Goal: Task Accomplishment & Management: Manage account settings

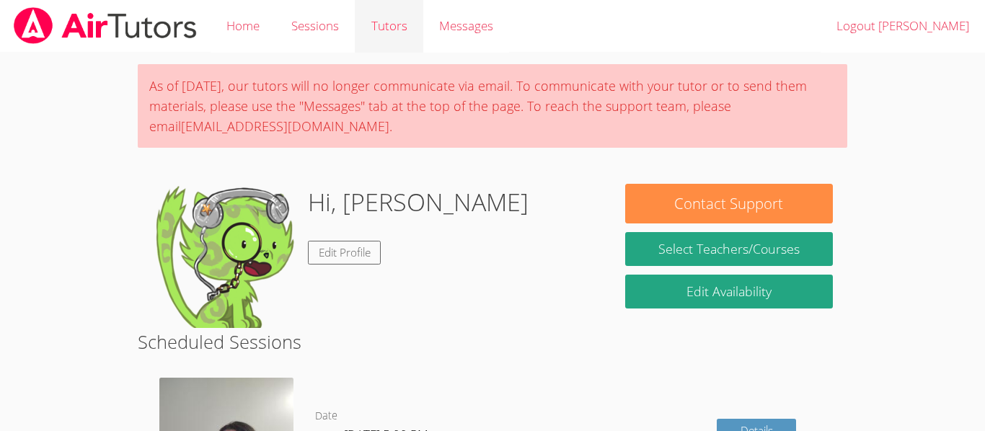
click at [367, 29] on link "Tutors" at bounding box center [389, 26] width 68 height 53
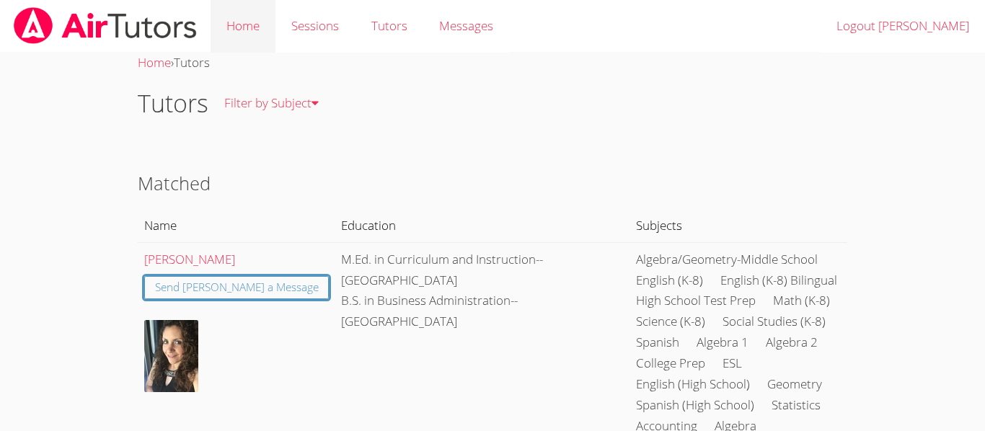
click at [236, 38] on link "Home" at bounding box center [243, 26] width 65 height 53
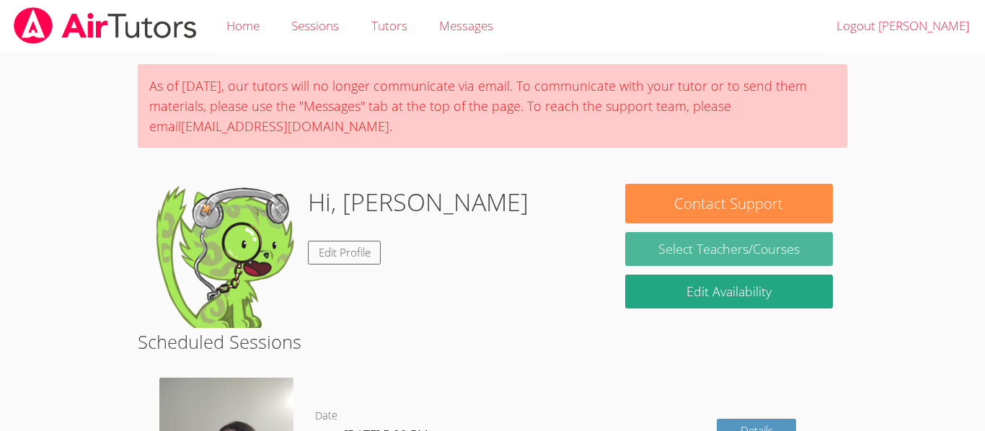
click at [648, 246] on link "Select Teachers/Courses" at bounding box center [729, 249] width 208 height 34
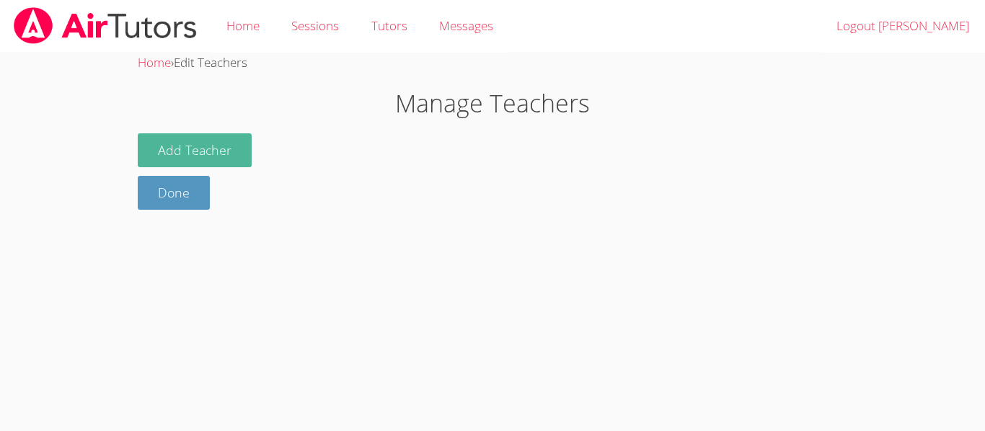
click at [213, 154] on button "Add Teacher" at bounding box center [195, 150] width 114 height 34
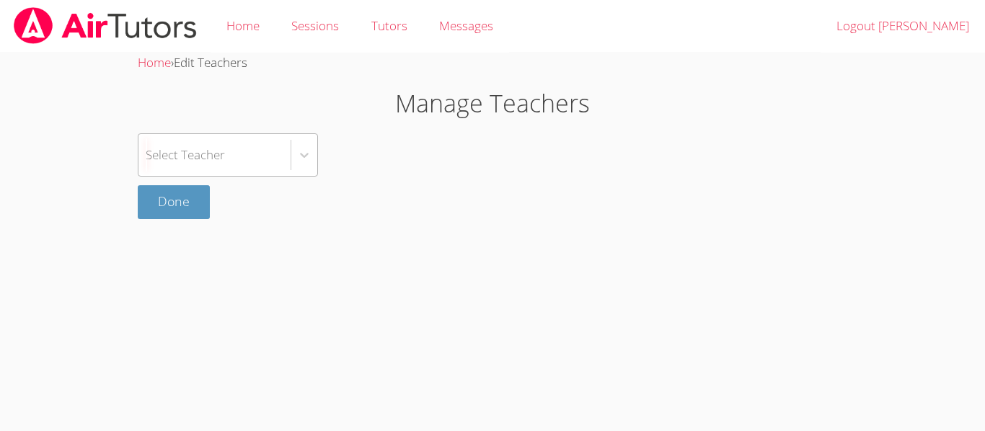
click at [248, 157] on div "Select Teacher" at bounding box center [214, 155] width 152 height 42
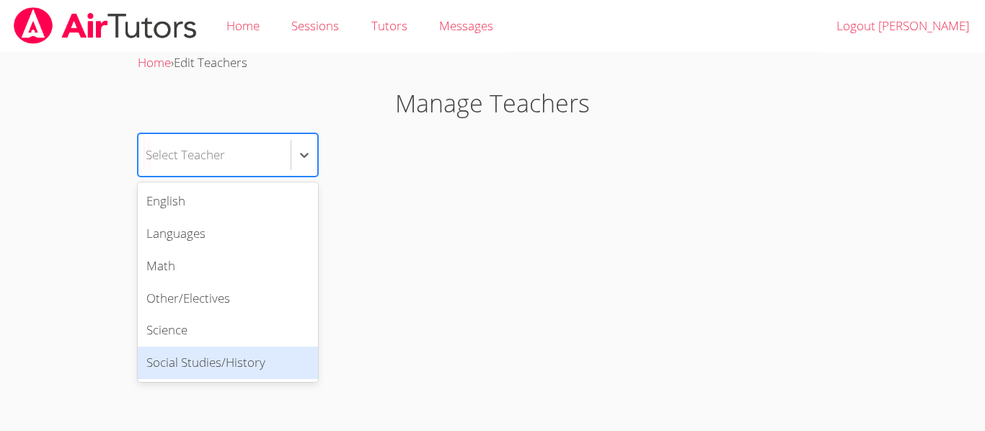
click at [209, 366] on div "Social Studies/History" at bounding box center [228, 363] width 180 height 32
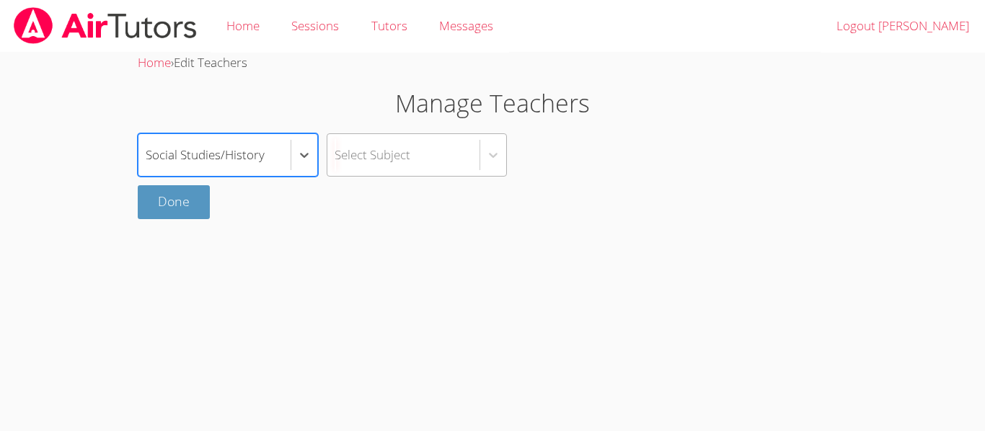
click at [404, 163] on div "Select Subject" at bounding box center [373, 154] width 76 height 21
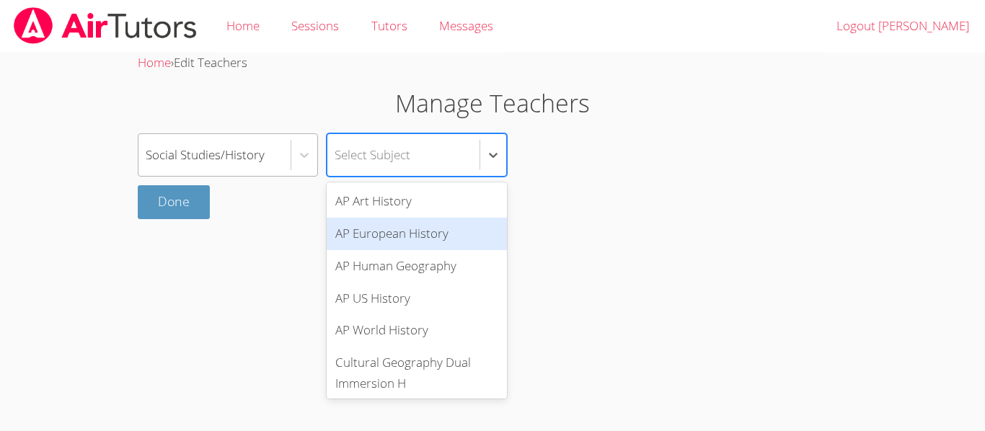
click at [231, 158] on div "Social Studies/History" at bounding box center [205, 154] width 119 height 21
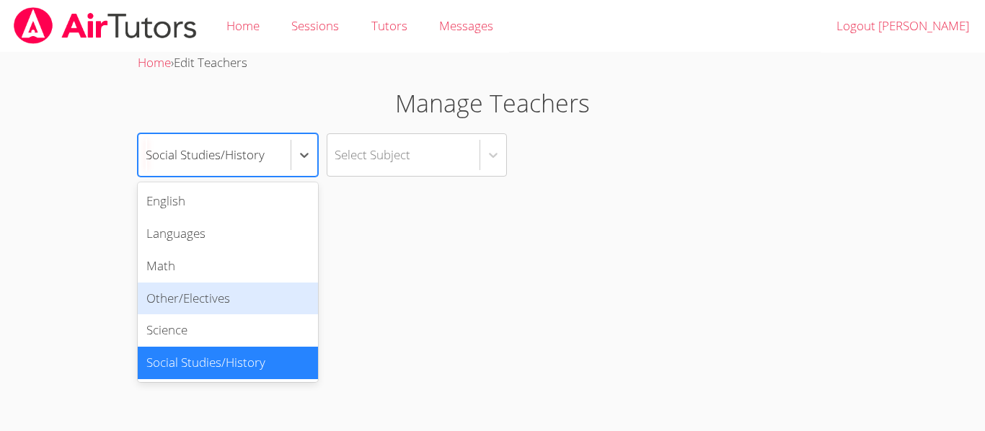
click at [238, 296] on div "Other/Electives" at bounding box center [228, 299] width 180 height 32
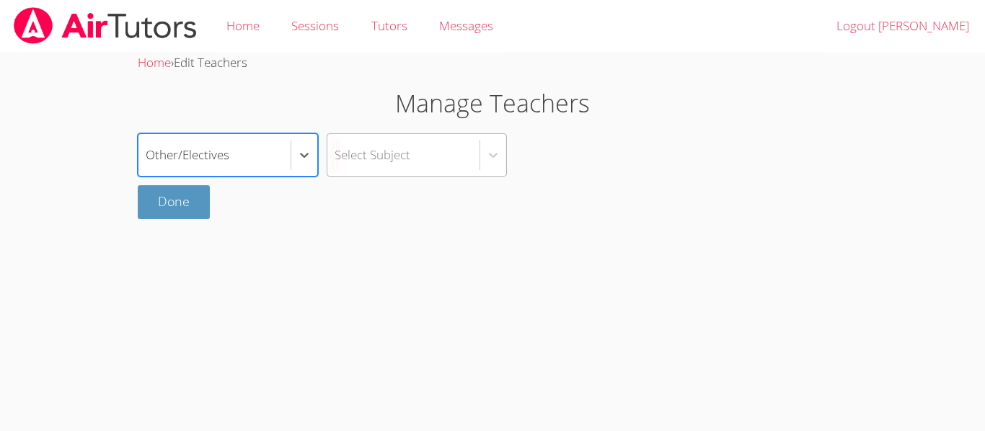
click at [351, 160] on div "Select Subject" at bounding box center [373, 154] width 76 height 21
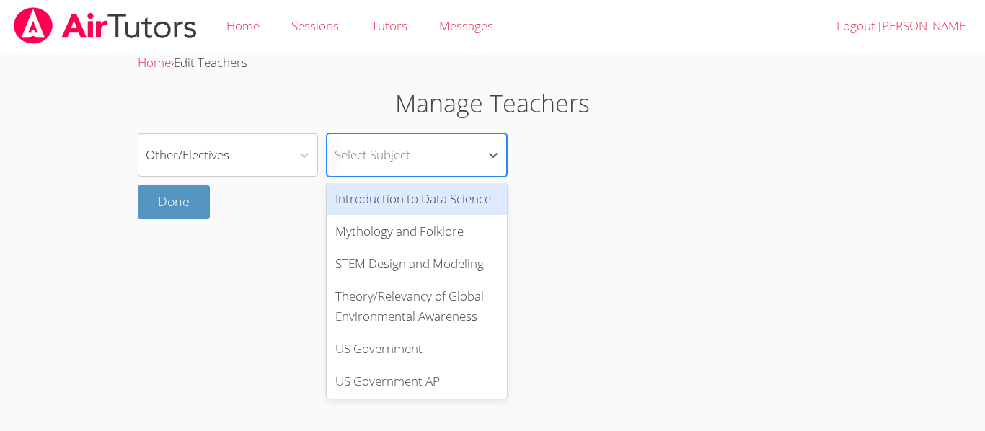
scroll to position [564, 0]
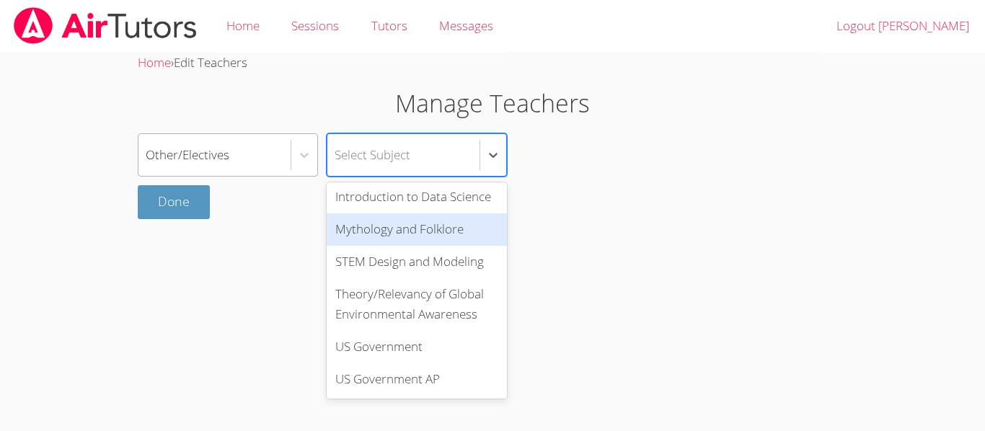
click at [239, 142] on div "Other/Electives" at bounding box center [214, 155] width 152 height 42
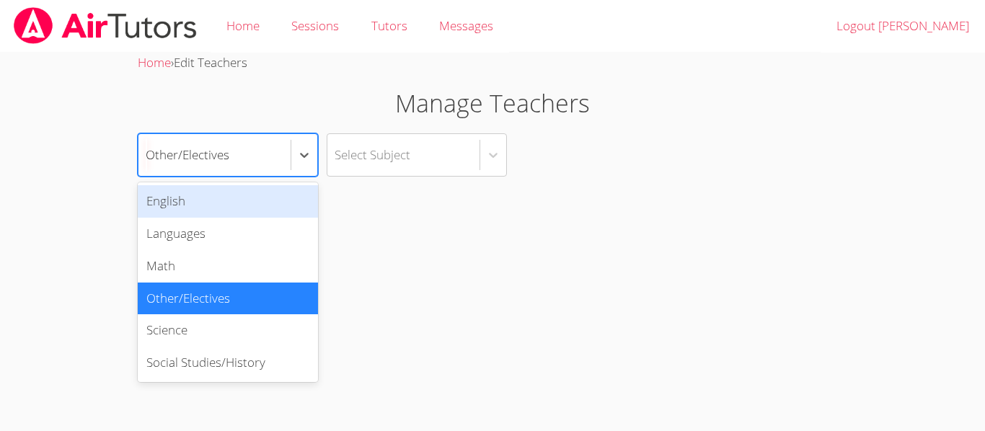
click at [242, 195] on div "English" at bounding box center [228, 201] width 180 height 32
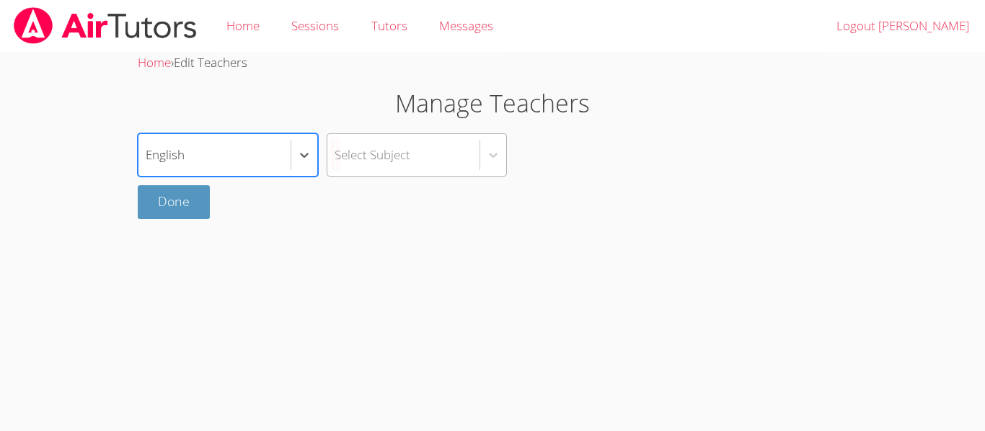
click at [359, 163] on div "Select Subject" at bounding box center [373, 154] width 76 height 21
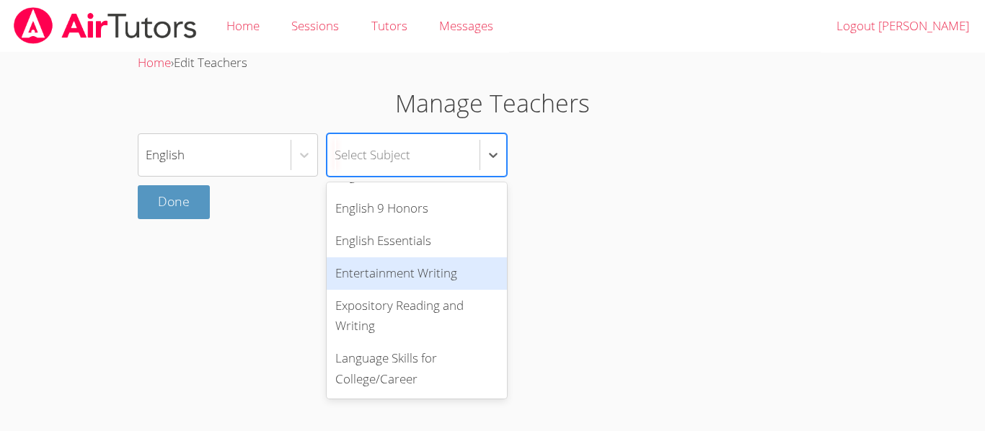
scroll to position [562, 0]
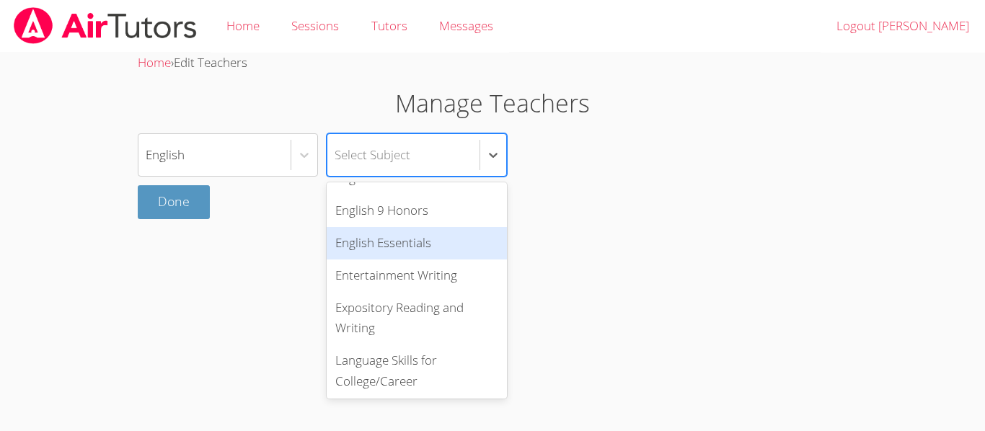
click at [672, 173] on div "English option English Essentials focused, 19 of 22. 22 results available. Use …" at bounding box center [492, 154] width 709 height 43
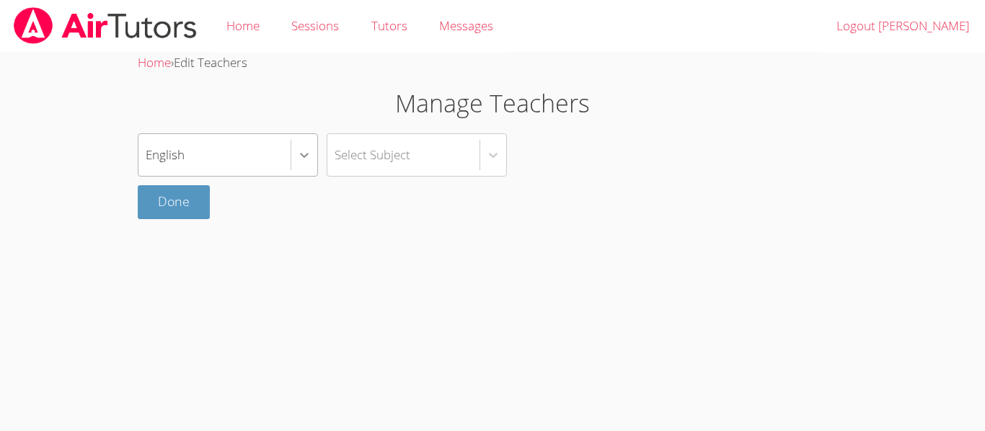
click at [302, 142] on div at bounding box center [304, 155] width 26 height 26
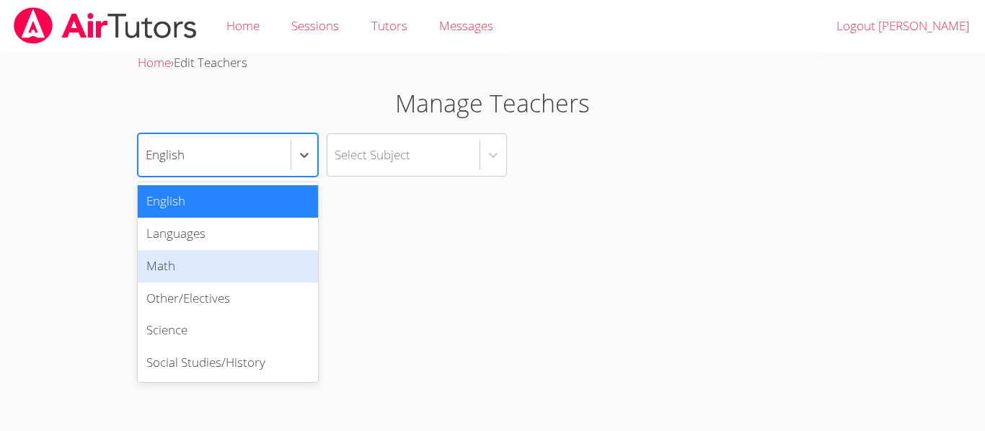
click at [249, 189] on div "English" at bounding box center [228, 201] width 180 height 32
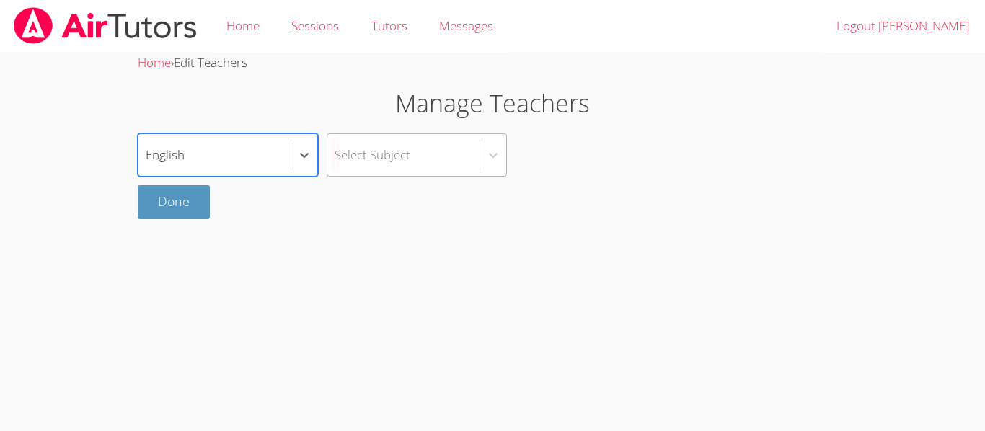
click at [426, 134] on div "Select Subject" at bounding box center [403, 155] width 152 height 42
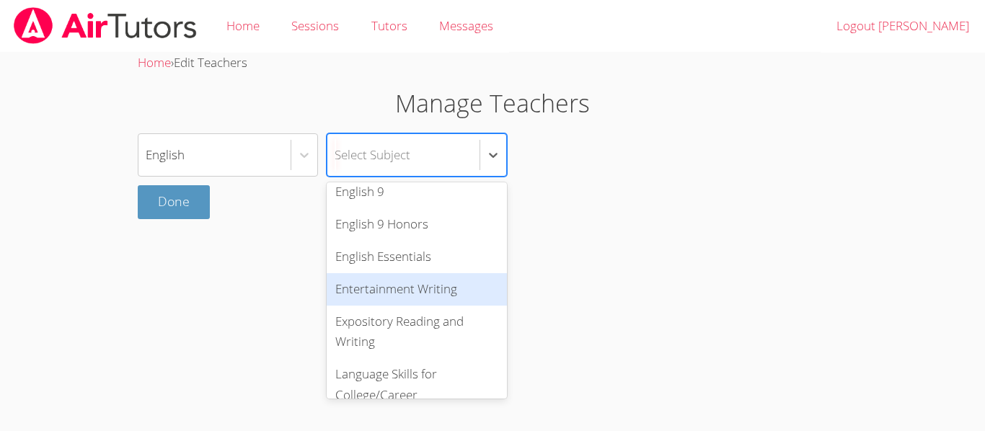
scroll to position [564, 0]
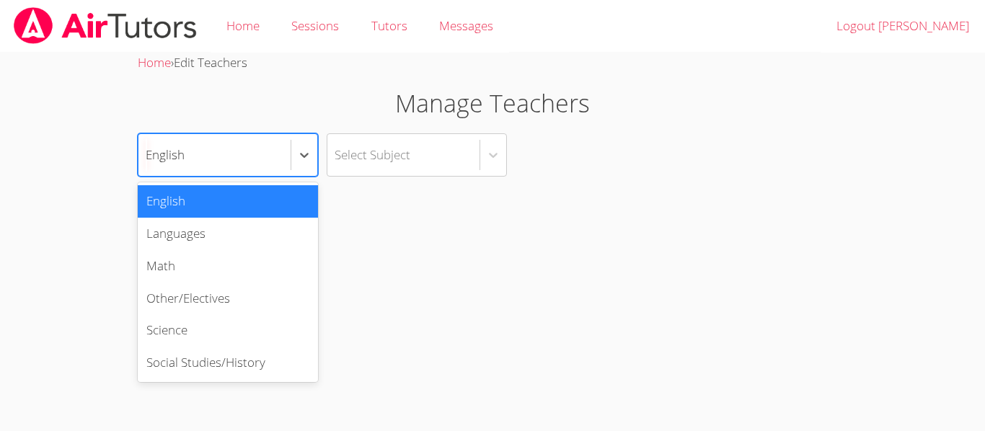
click at [217, 161] on div "English" at bounding box center [214, 155] width 152 height 42
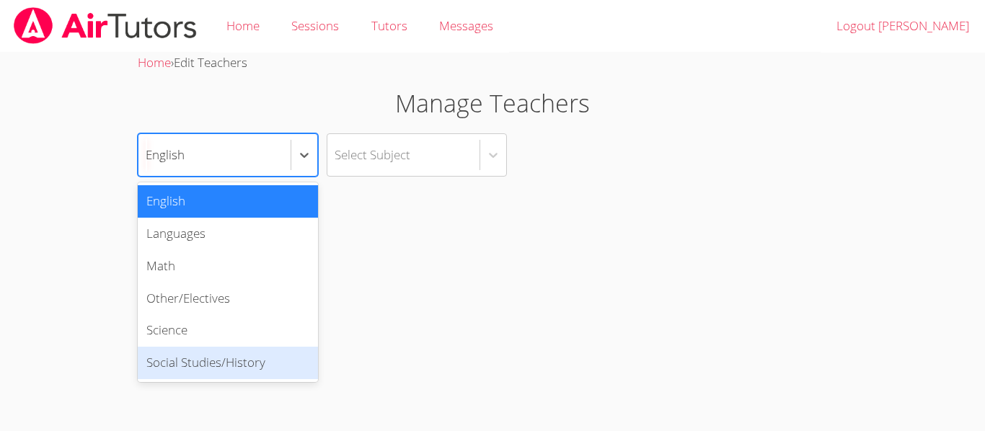
click at [246, 360] on div "Social Studies/History" at bounding box center [228, 363] width 180 height 32
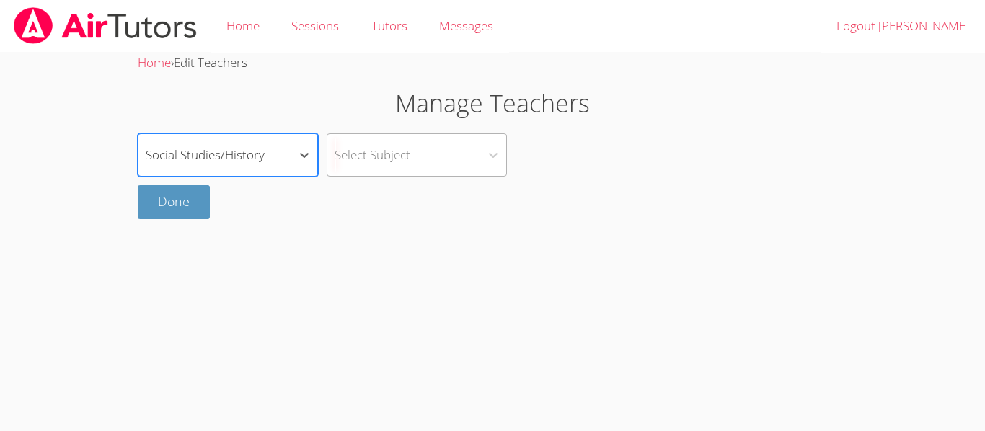
click at [446, 151] on div "Select Subject" at bounding box center [403, 155] width 152 height 42
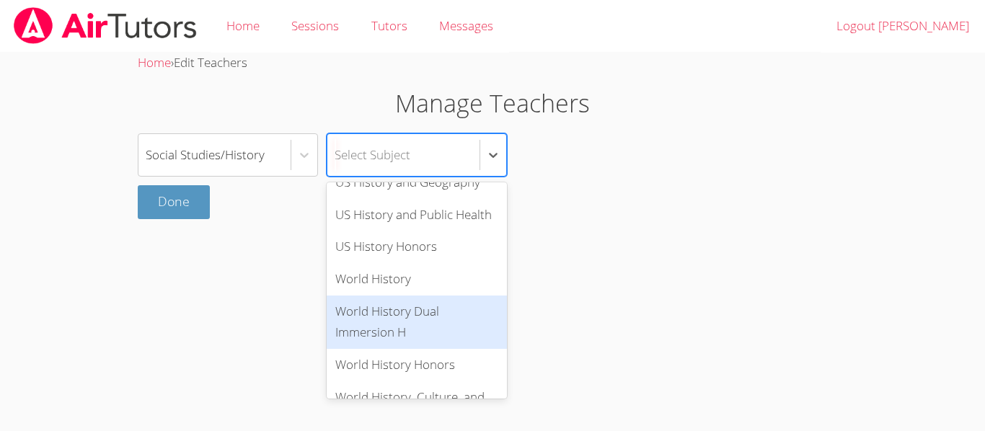
scroll to position [391, 0]
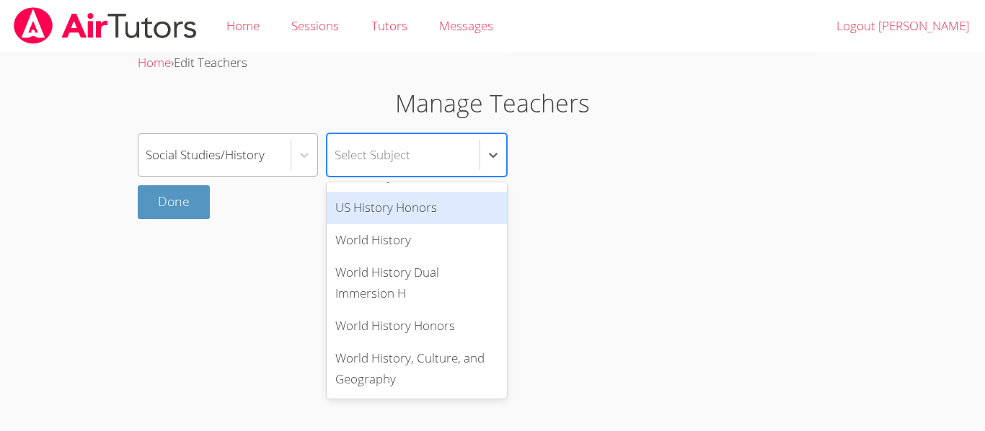
click at [226, 152] on div "Social Studies/History" at bounding box center [205, 154] width 119 height 21
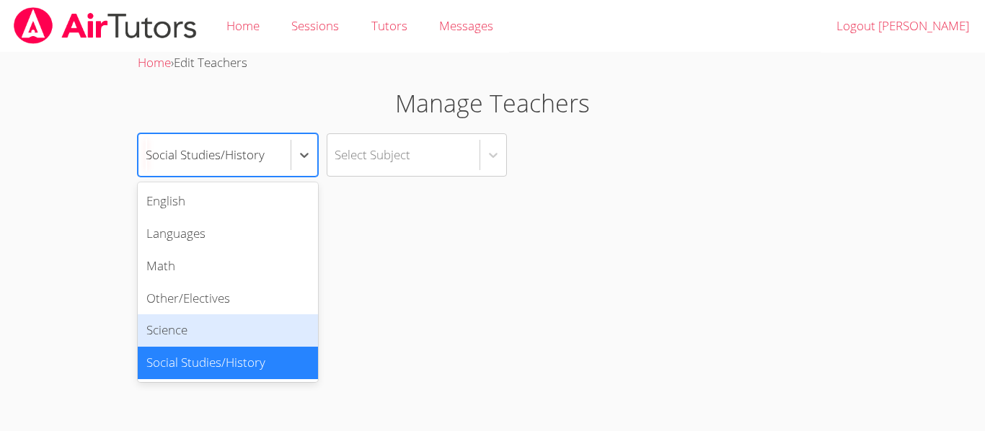
click at [211, 340] on div "Science" at bounding box center [228, 330] width 180 height 32
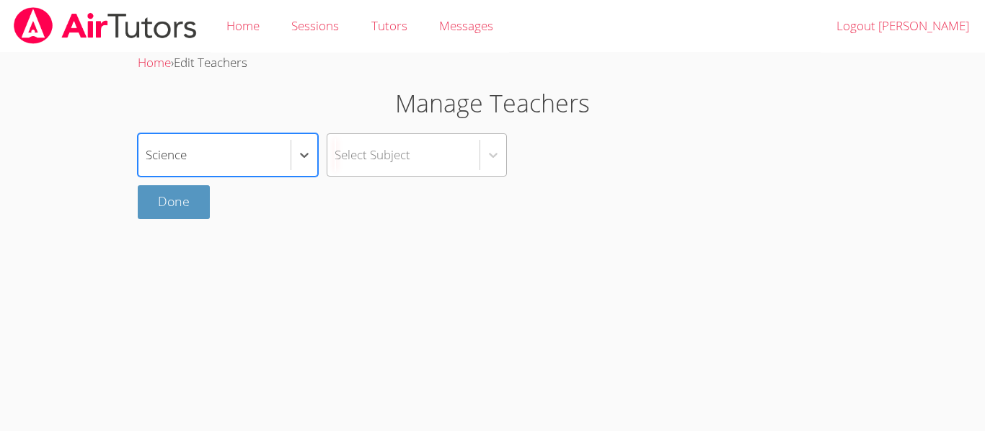
click at [425, 149] on div "Select Subject" at bounding box center [403, 155] width 152 height 42
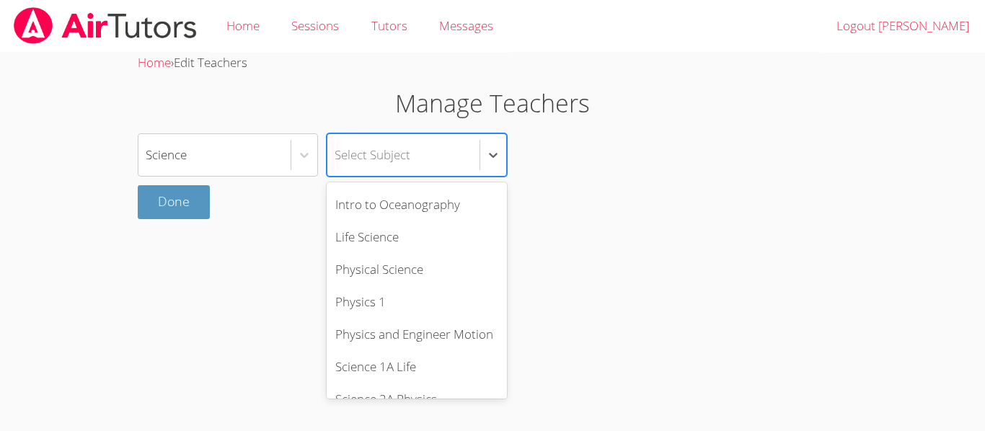
scroll to position [717, 0]
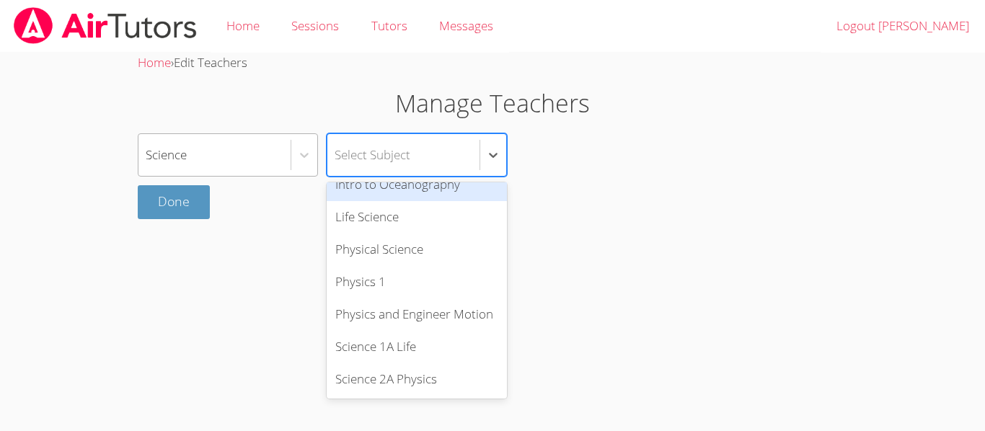
click at [237, 152] on div "Science" at bounding box center [214, 155] width 152 height 42
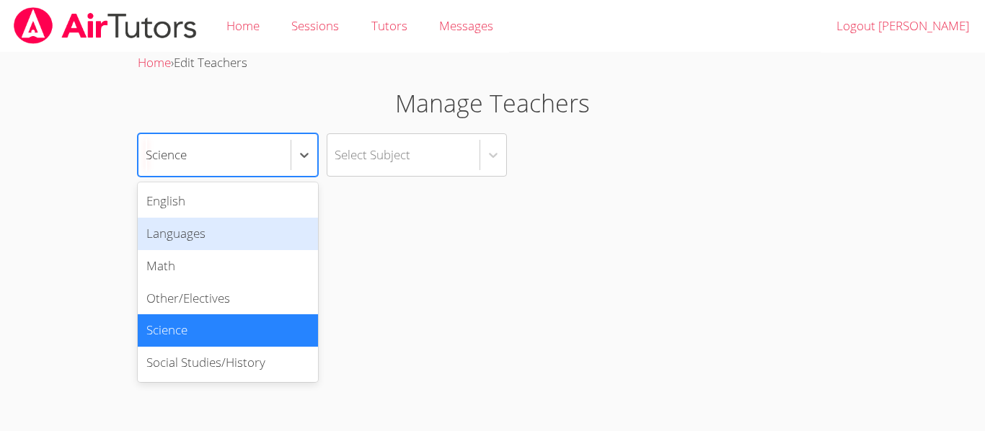
click at [239, 234] on div "Languages" at bounding box center [228, 234] width 180 height 32
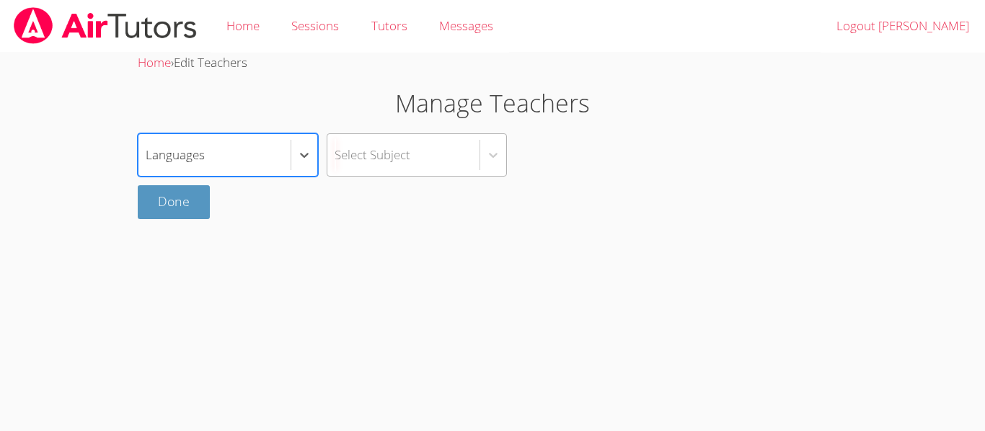
click at [361, 168] on div "Select Subject" at bounding box center [403, 155] width 152 height 42
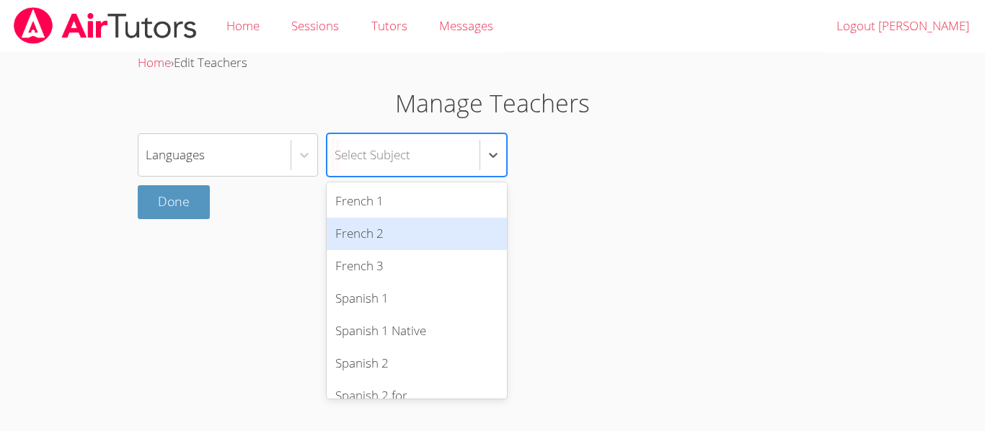
scroll to position [305, 0]
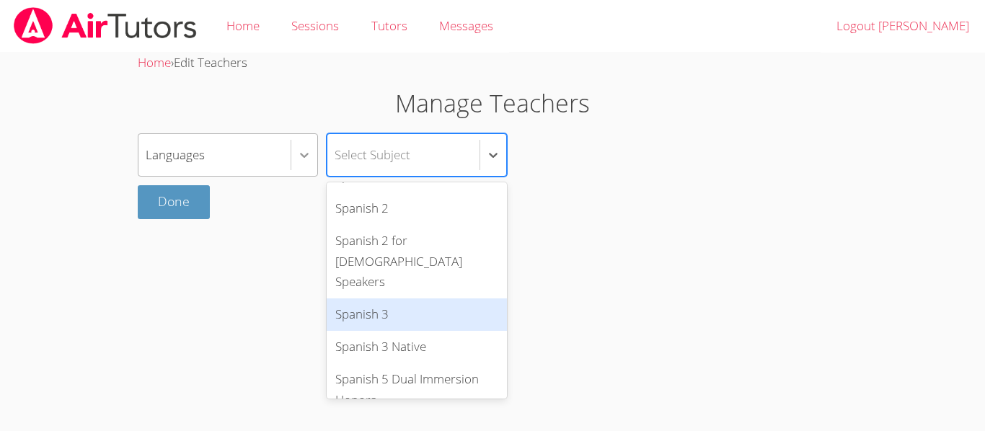
click at [309, 161] on icon at bounding box center [304, 155] width 14 height 14
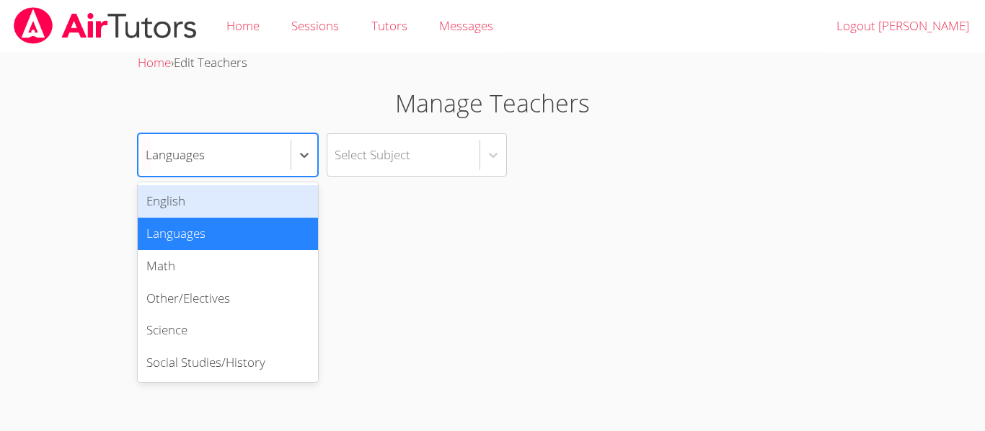
click at [267, 208] on div "English" at bounding box center [228, 201] width 180 height 32
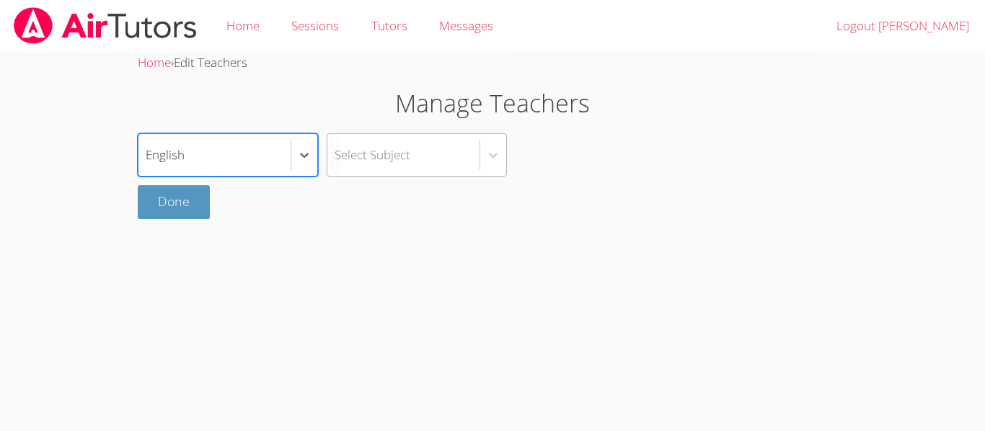
click at [413, 161] on div "Select Subject" at bounding box center [403, 155] width 152 height 42
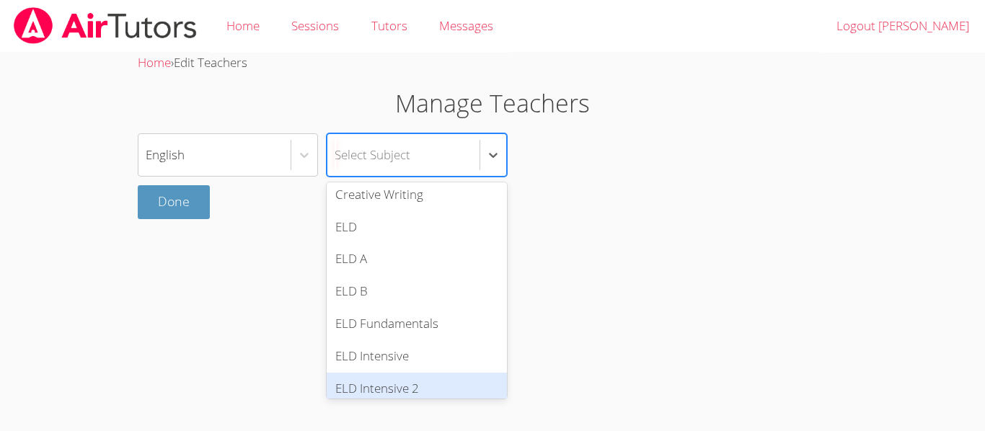
scroll to position [65, 0]
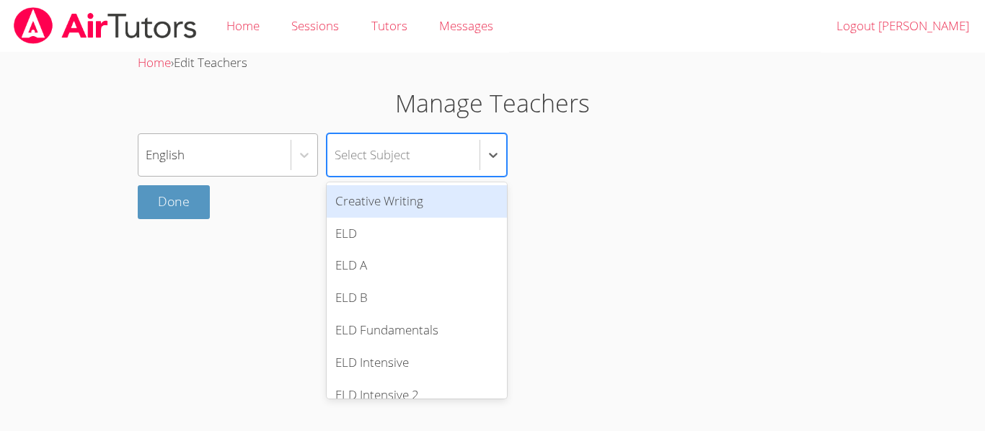
click at [274, 161] on div "English" at bounding box center [214, 155] width 152 height 42
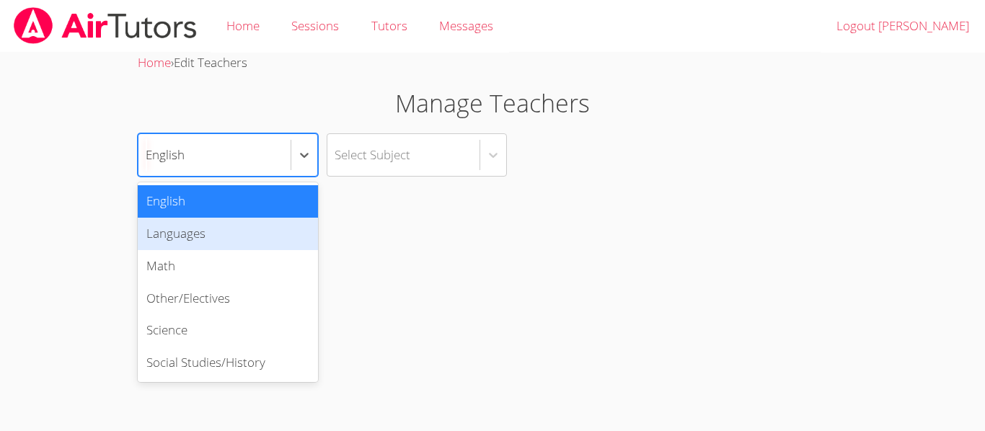
click at [259, 245] on div "Languages" at bounding box center [228, 234] width 180 height 32
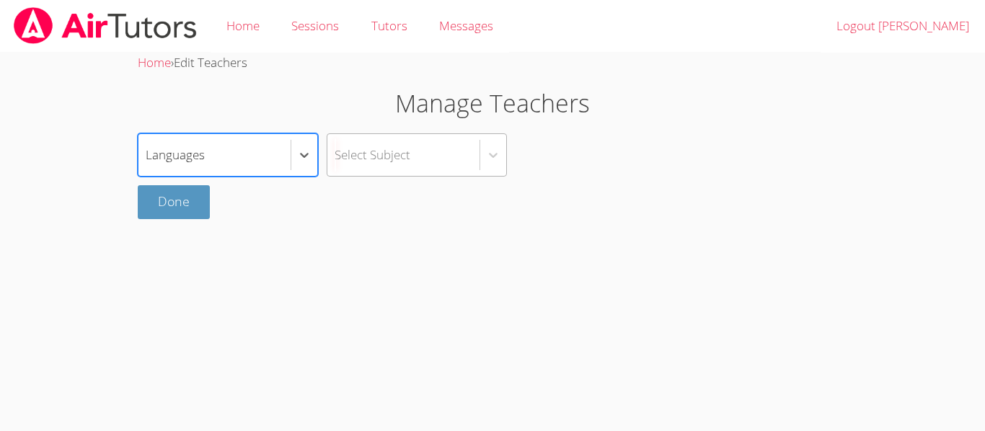
click at [394, 162] on div "Select Subject" at bounding box center [373, 154] width 76 height 21
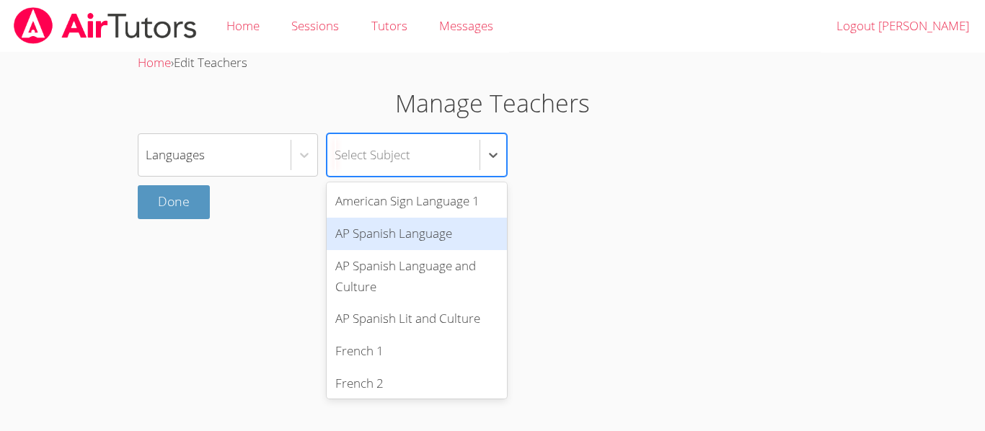
scroll to position [305, 0]
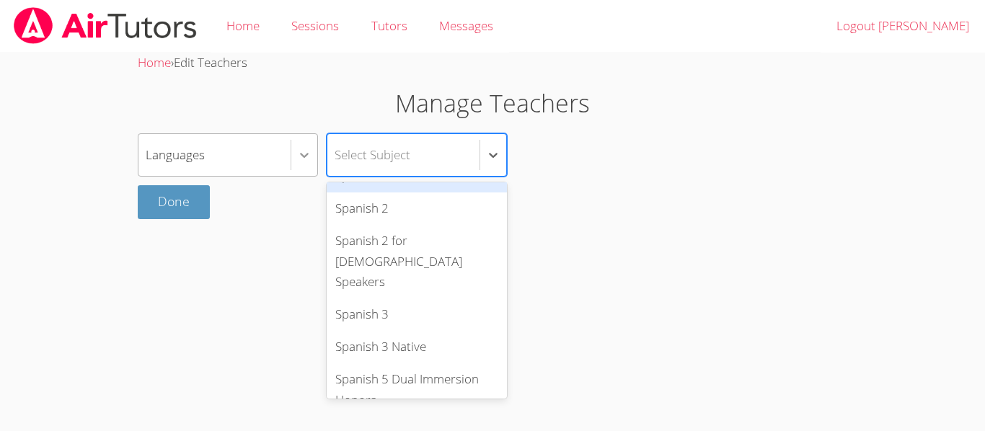
click at [293, 157] on div at bounding box center [304, 155] width 26 height 26
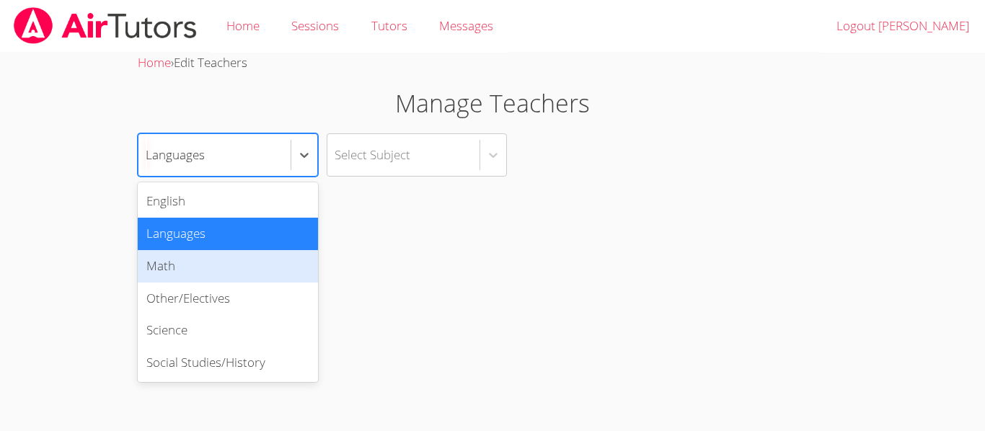
click at [267, 259] on div "Math" at bounding box center [228, 266] width 180 height 32
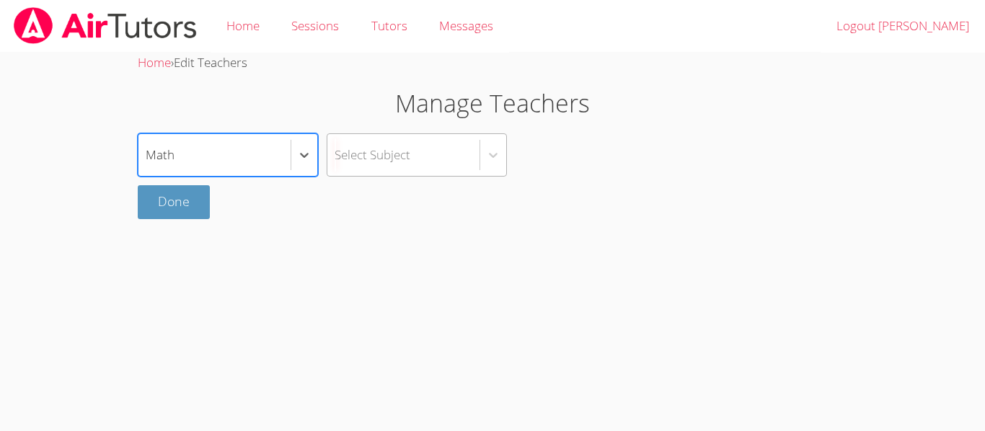
click at [400, 168] on div "Select Subject" at bounding box center [403, 155] width 152 height 42
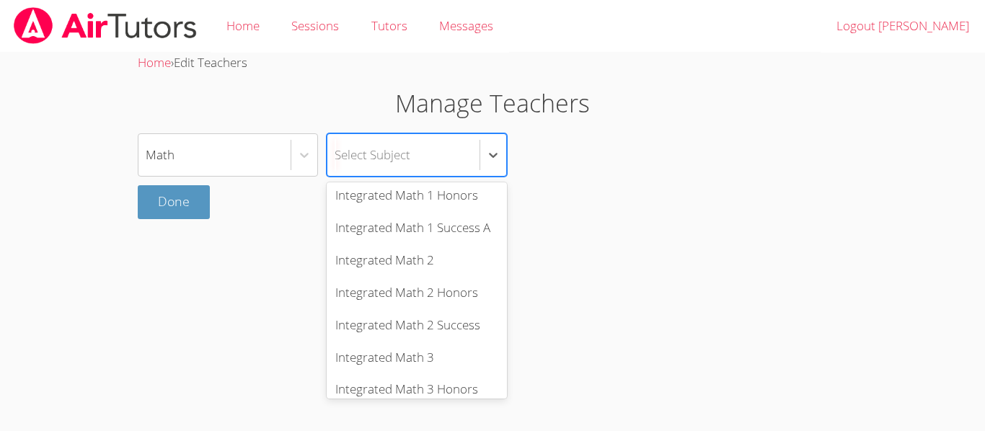
scroll to position [834, 0]
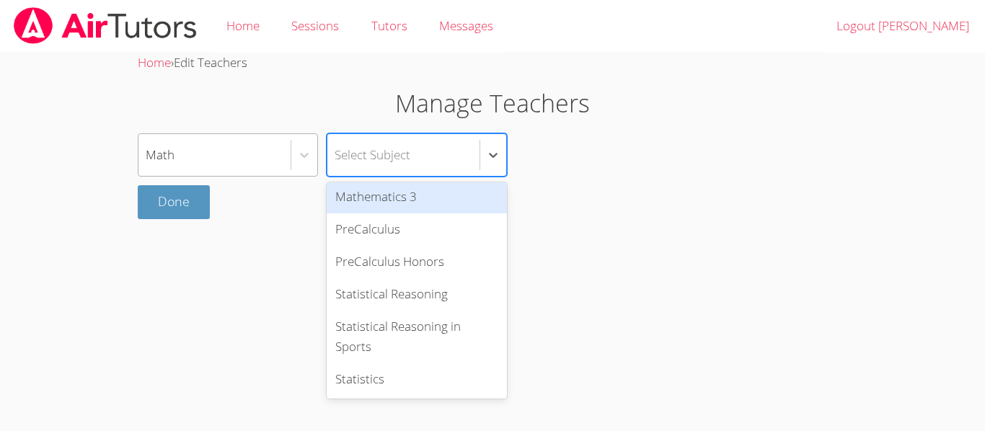
click at [247, 152] on div "Math" at bounding box center [214, 155] width 152 height 42
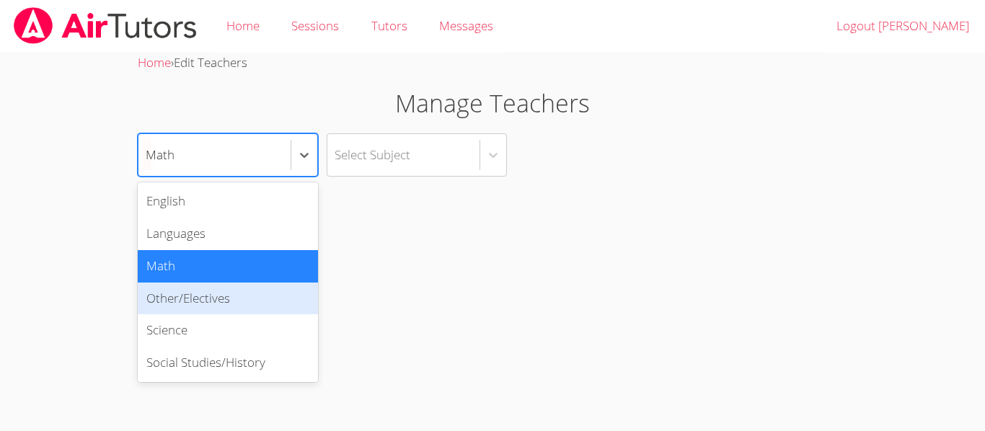
click at [213, 298] on div "Other/Electives" at bounding box center [228, 299] width 180 height 32
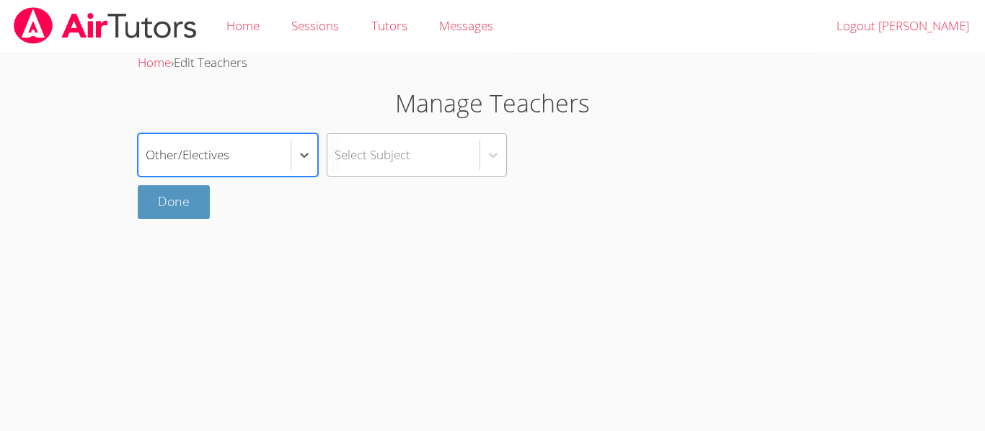
click at [385, 170] on div "Select Subject" at bounding box center [403, 155] width 152 height 42
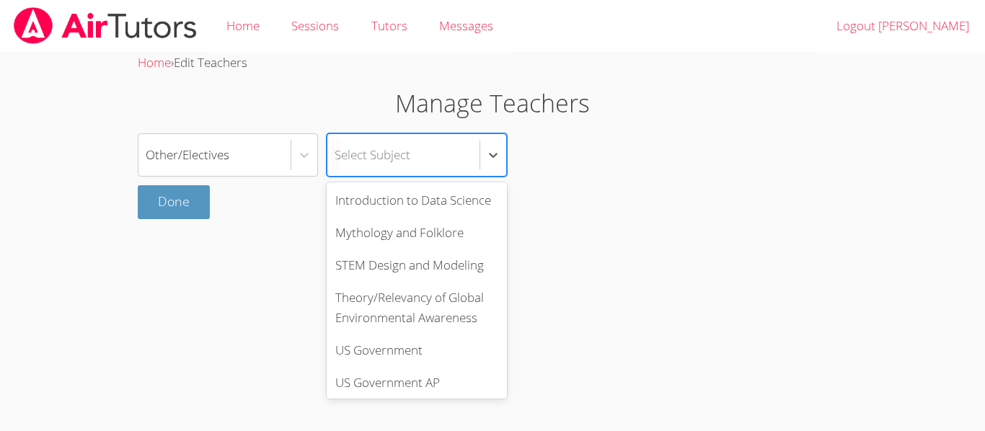
scroll to position [564, 0]
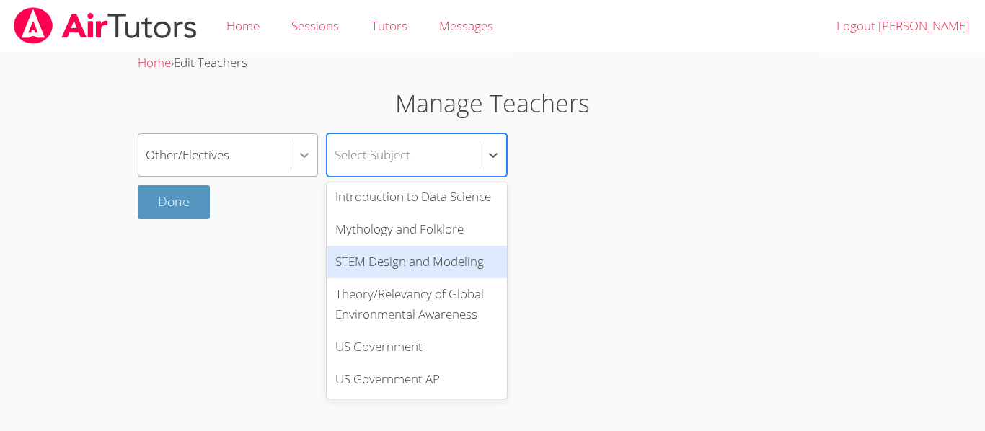
click at [302, 149] on icon at bounding box center [304, 155] width 14 height 14
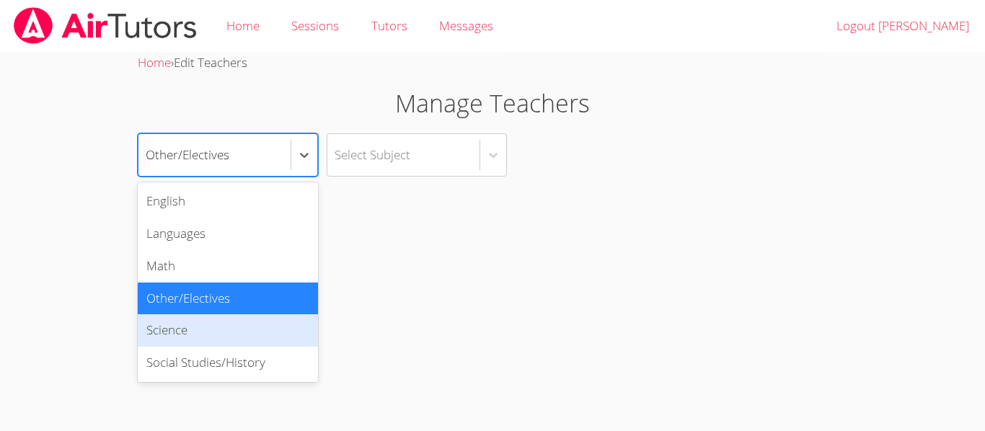
click at [270, 324] on div "Science" at bounding box center [228, 330] width 180 height 32
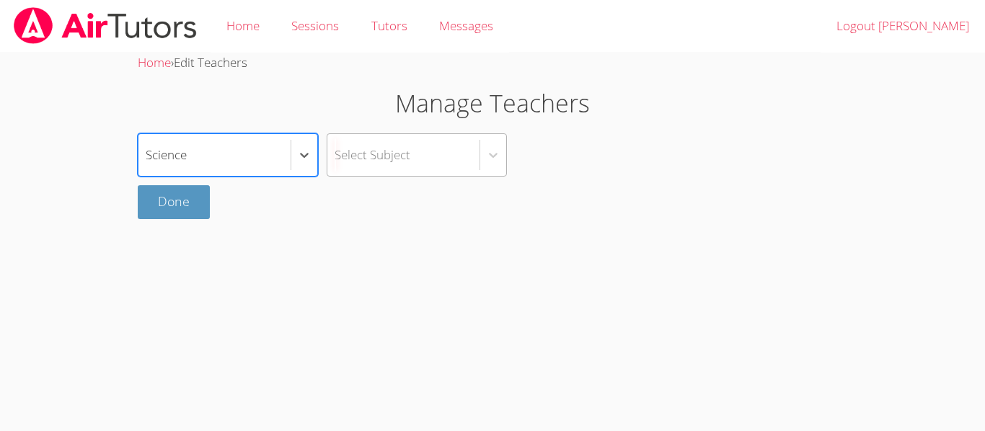
click at [425, 151] on div "Select Subject" at bounding box center [403, 155] width 152 height 42
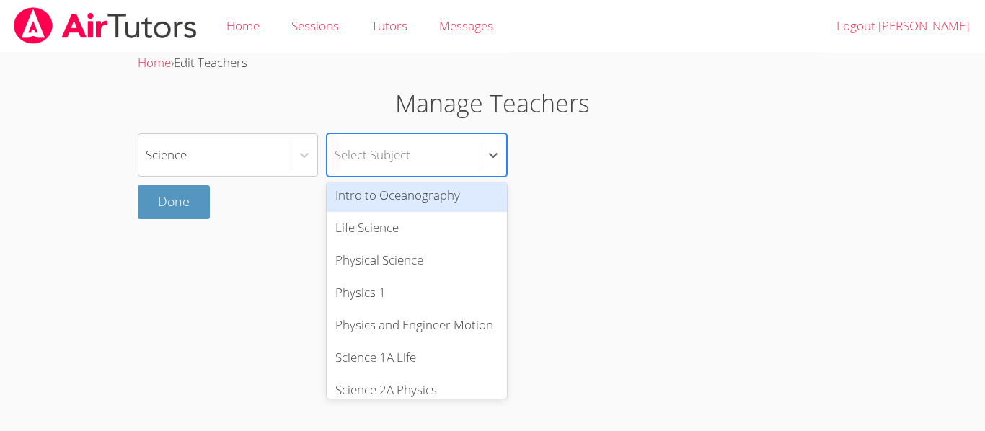
scroll to position [717, 0]
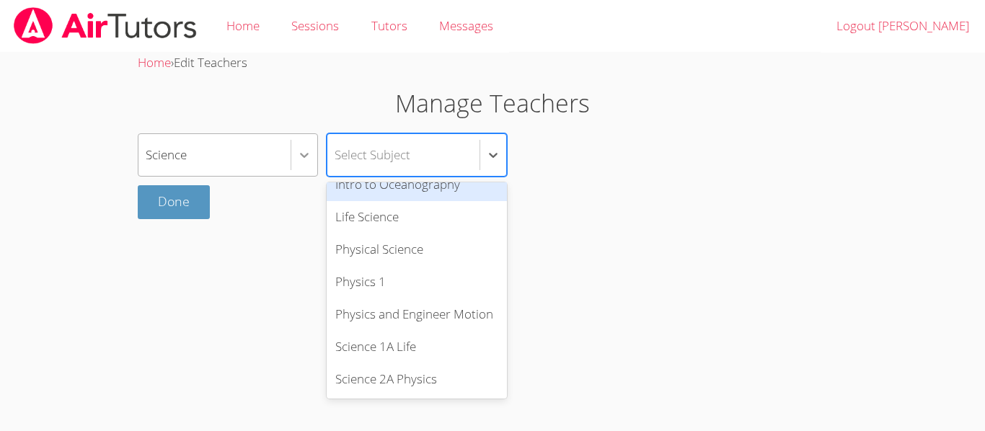
click at [296, 146] on div at bounding box center [304, 155] width 26 height 26
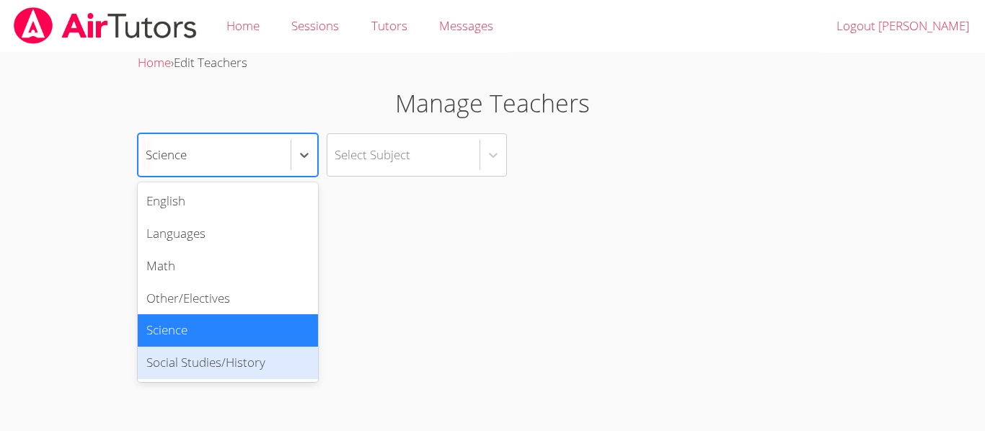
click at [276, 357] on div "Social Studies/History" at bounding box center [228, 363] width 180 height 32
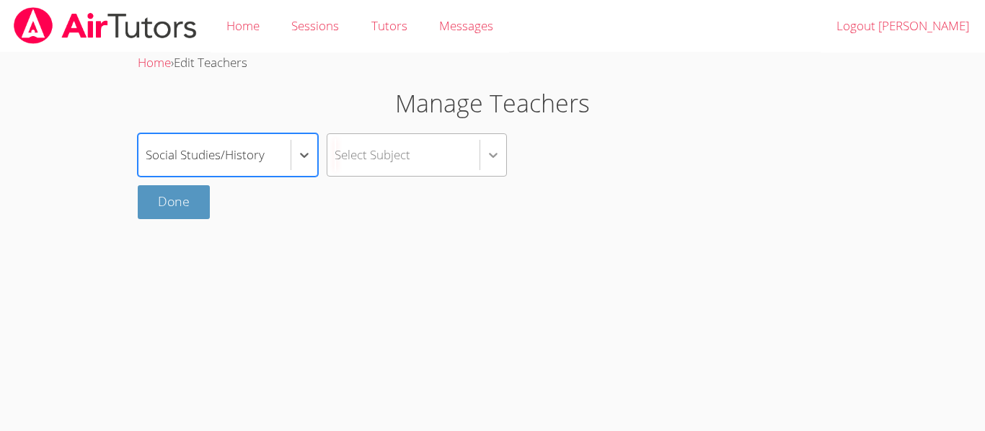
click at [493, 159] on icon at bounding box center [493, 155] width 14 height 14
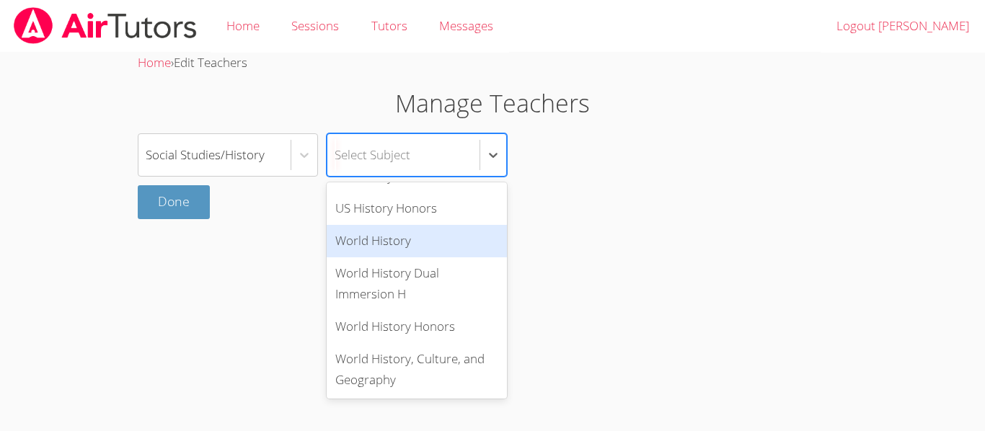
scroll to position [391, 0]
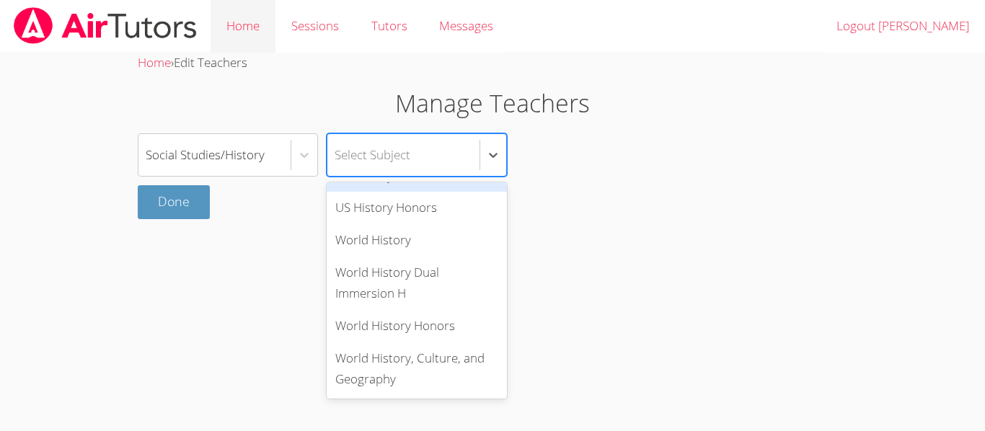
click at [234, 32] on link "Home" at bounding box center [243, 26] width 65 height 53
